Goal: Transaction & Acquisition: Purchase product/service

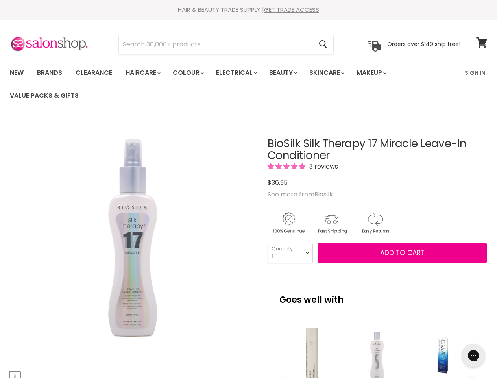
click at [248, 189] on div "Click or scroll to zoom Tap or pinch to zoom" at bounding box center [133, 241] width 246 height 246
click at [216, 44] on input "Search" at bounding box center [216, 44] width 194 height 18
click at [324, 44] on icon "Search" at bounding box center [323, 45] width 8 height 8
click at [145, 73] on link "Haircare" at bounding box center [143, 73] width 46 height 17
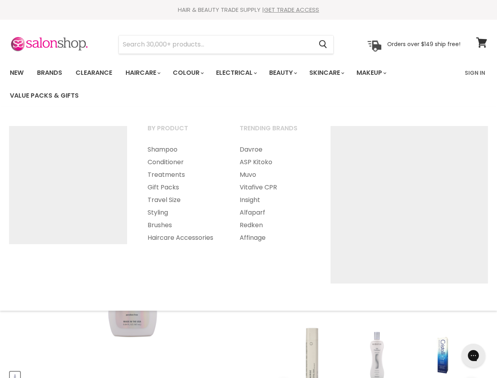
click at [193, 73] on link "Colour" at bounding box center [188, 73] width 42 height 17
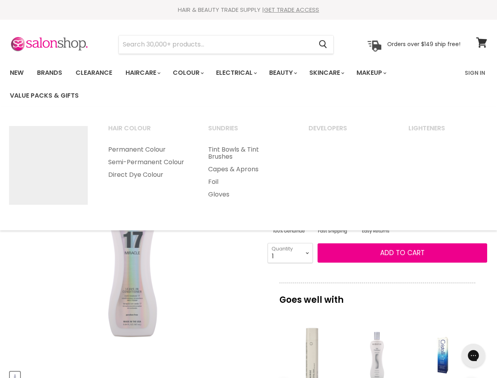
click at [242, 73] on link "Electrical" at bounding box center [236, 73] width 52 height 17
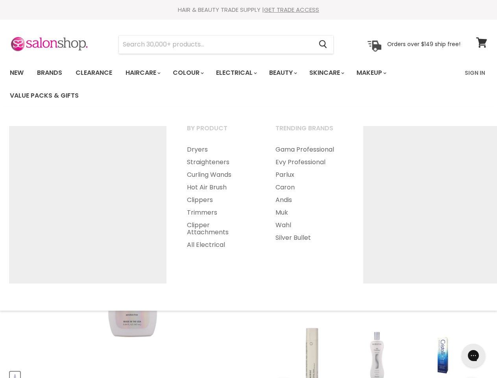
click at [290, 73] on link "Beauty" at bounding box center [282, 73] width 39 height 17
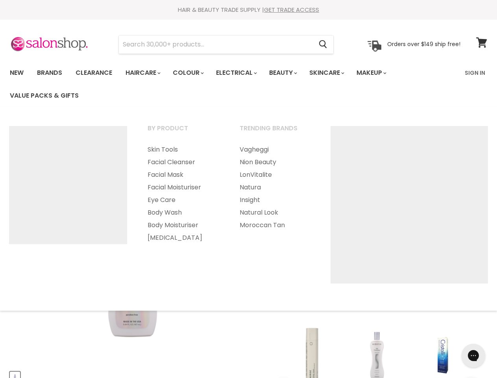
click at [335, 73] on link "Skincare" at bounding box center [327, 73] width 46 height 17
click at [382, 73] on link "Makeup" at bounding box center [371, 73] width 41 height 17
click at [248, 248] on ul "By Product Foundation Cheeks Brows Lips" at bounding box center [248, 209] width 499 height 188
